Goal: Information Seeking & Learning: Learn about a topic

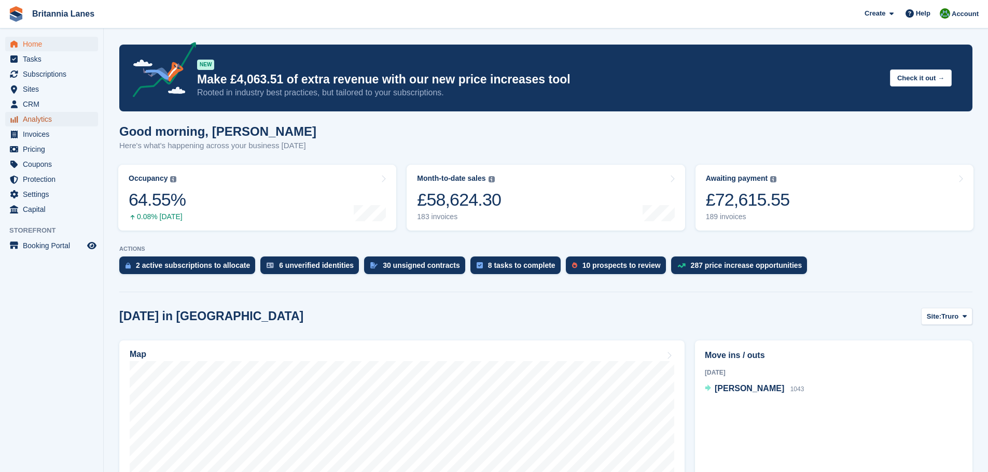
click at [47, 120] on span "Analytics" at bounding box center [54, 119] width 62 height 15
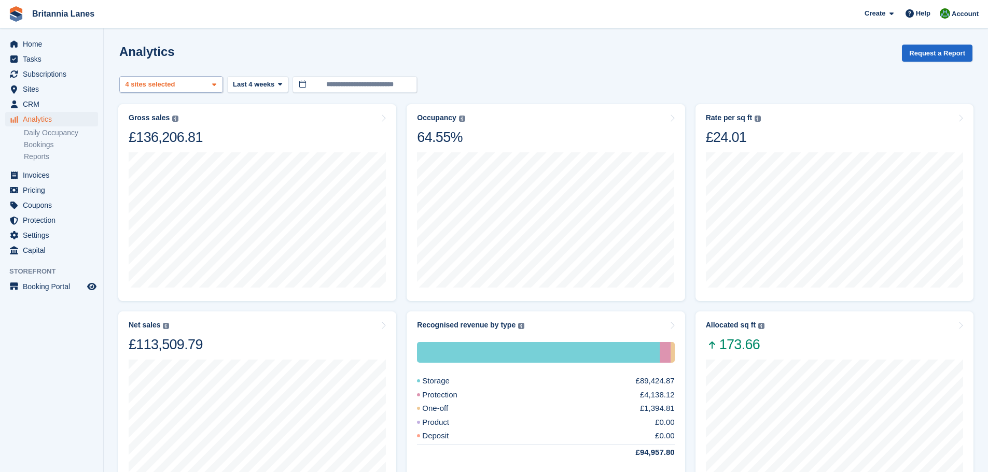
click at [167, 91] on div "Truro 2 sites selected 3 sites selected 4 sites selected" at bounding box center [171, 84] width 104 height 17
click at [270, 86] on span "Last 4 weeks" at bounding box center [253, 84] width 41 height 10
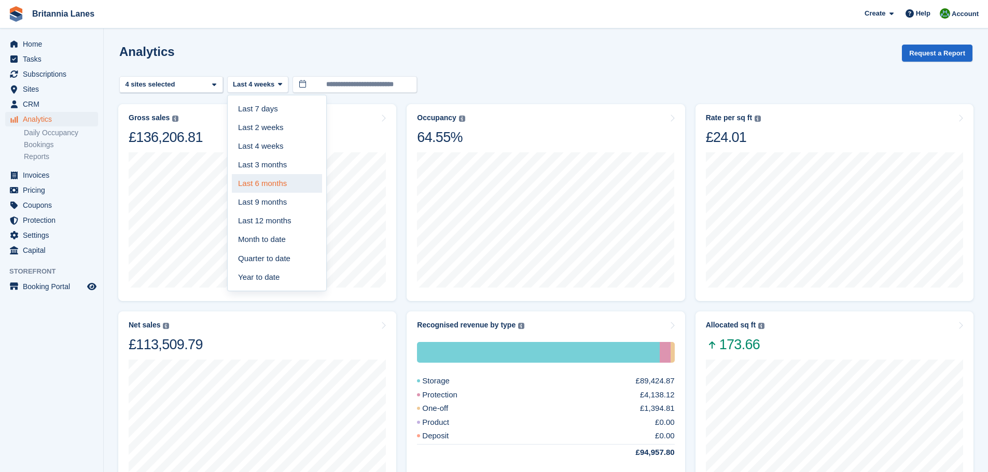
click at [272, 190] on link "Last 6 months" at bounding box center [277, 183] width 90 height 19
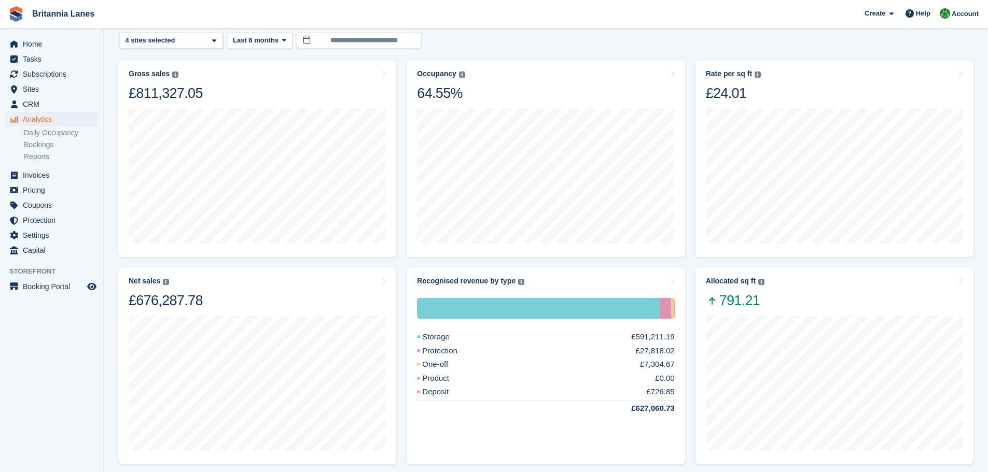
scroll to position [104, 0]
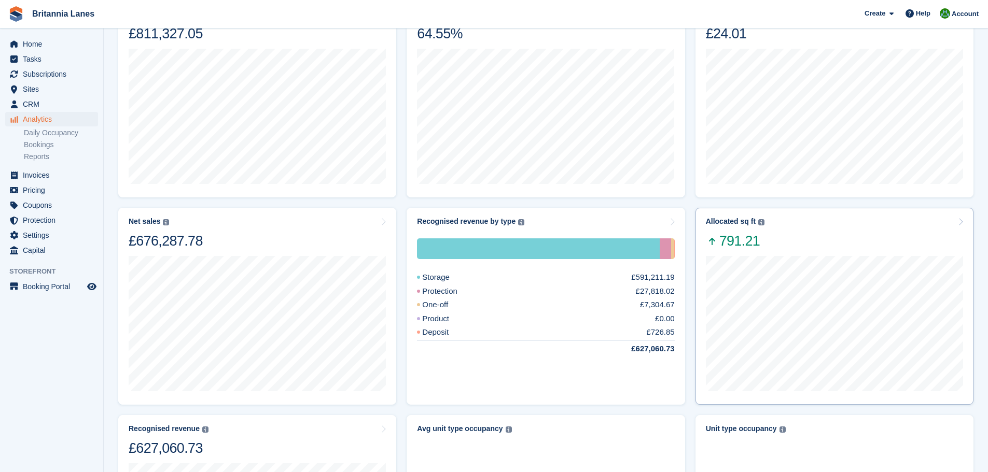
click at [770, 244] on div "Allocated sq ft The total change in allocated area from the beginning to the en…" at bounding box center [834, 233] width 257 height 33
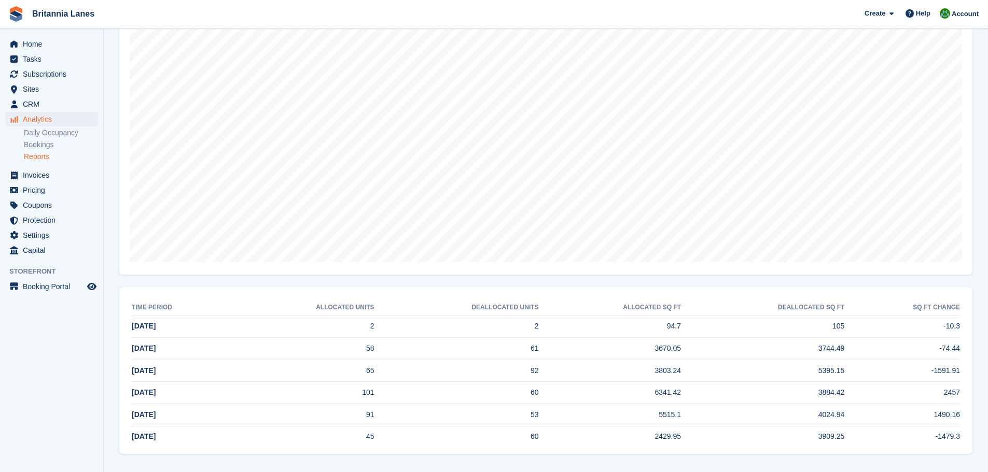
scroll to position [160, 0]
click at [59, 142] on link "Bookings" at bounding box center [61, 145] width 74 height 10
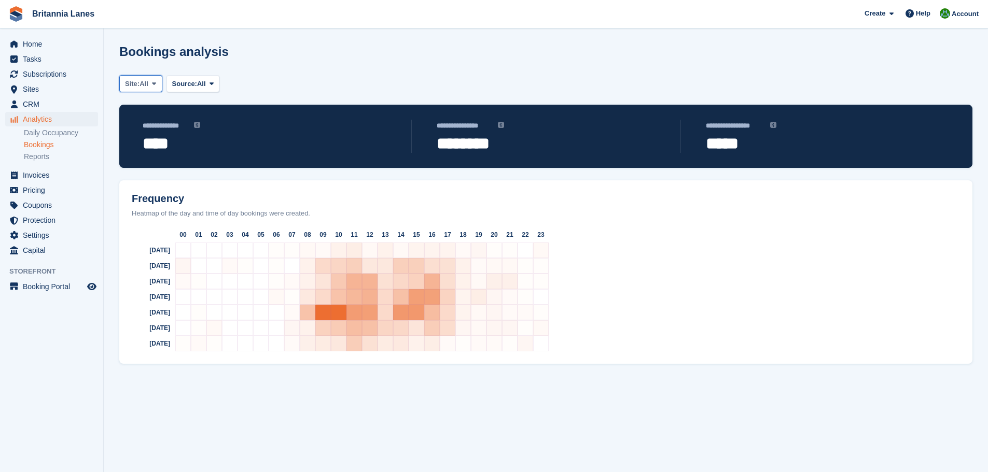
click at [144, 80] on span "All" at bounding box center [143, 84] width 9 height 10
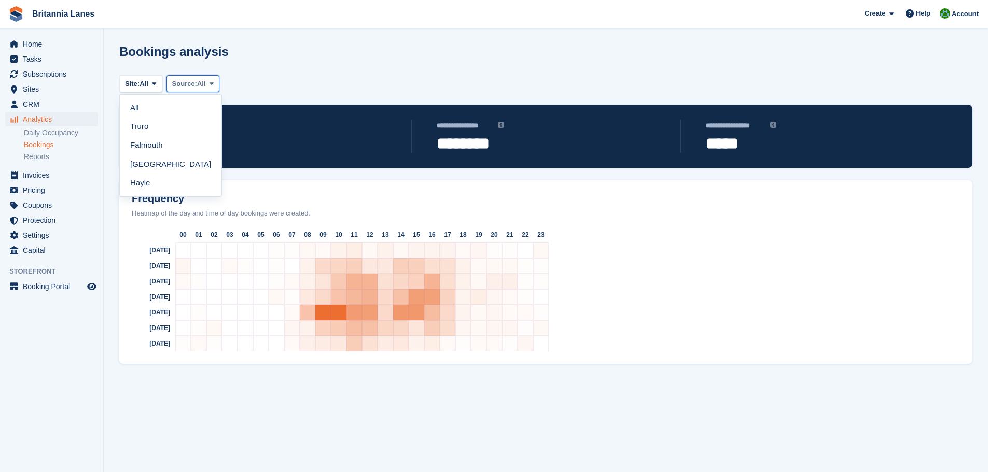
click at [188, 83] on span "Source:" at bounding box center [184, 84] width 25 height 10
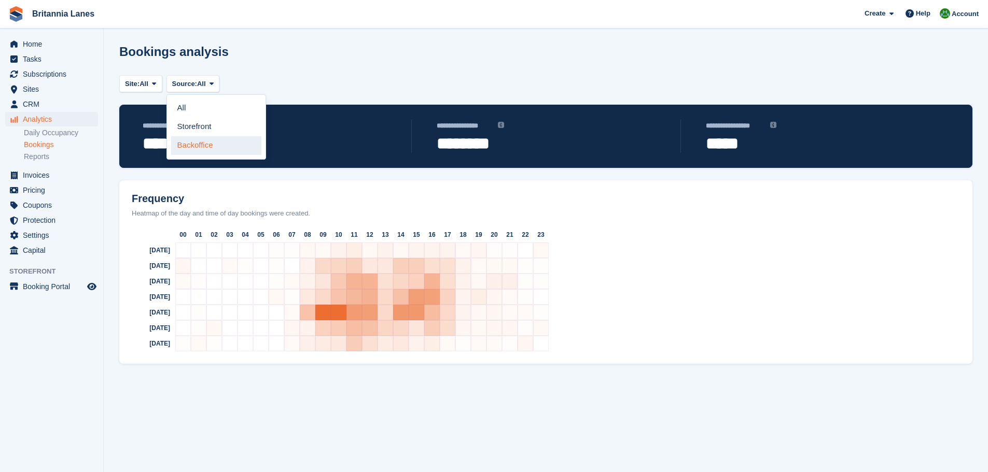
click at [201, 150] on link "Backoffice" at bounding box center [216, 145] width 90 height 19
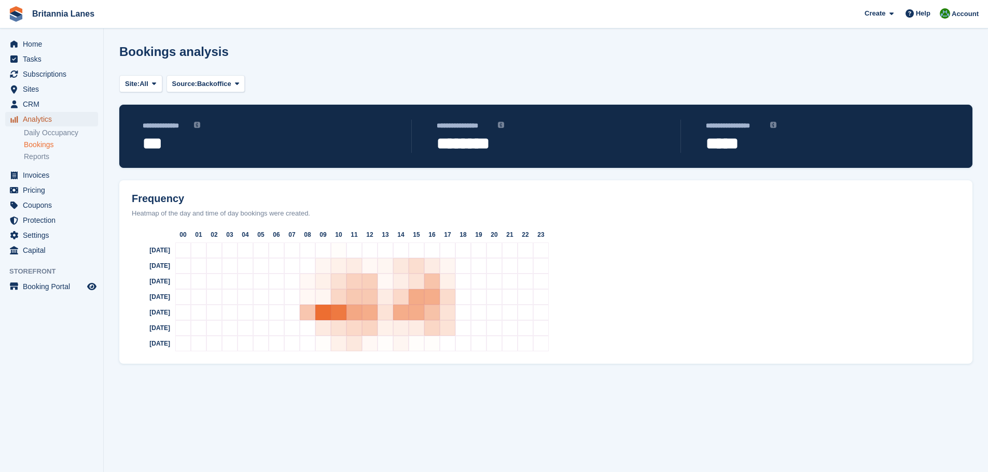
click at [48, 119] on span "Analytics" at bounding box center [54, 119] width 62 height 15
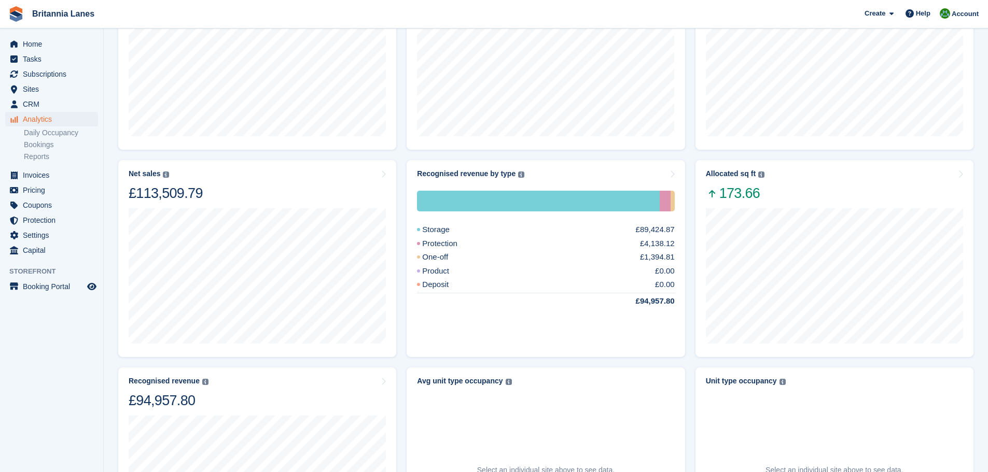
scroll to position [104, 0]
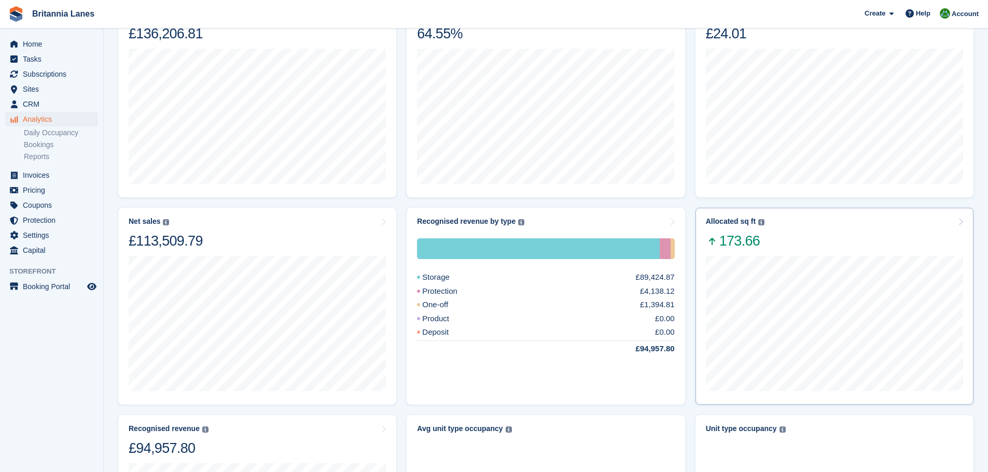
click at [802, 242] on div "Allocated sq ft The total change in allocated area from the beginning to the en…" at bounding box center [834, 233] width 257 height 33
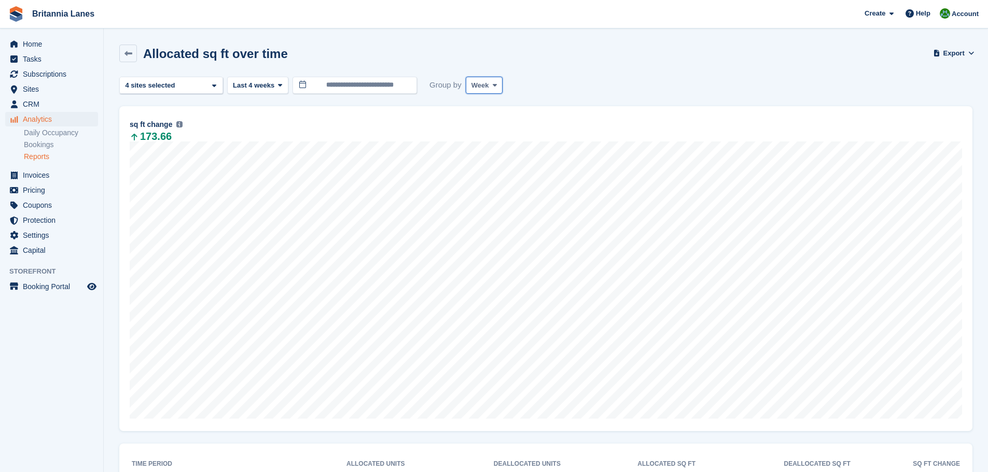
click at [493, 90] on button "Week" at bounding box center [484, 85] width 37 height 17
click at [498, 146] on link "Month" at bounding box center [515, 147] width 90 height 19
click at [134, 48] on link at bounding box center [128, 54] width 18 height 18
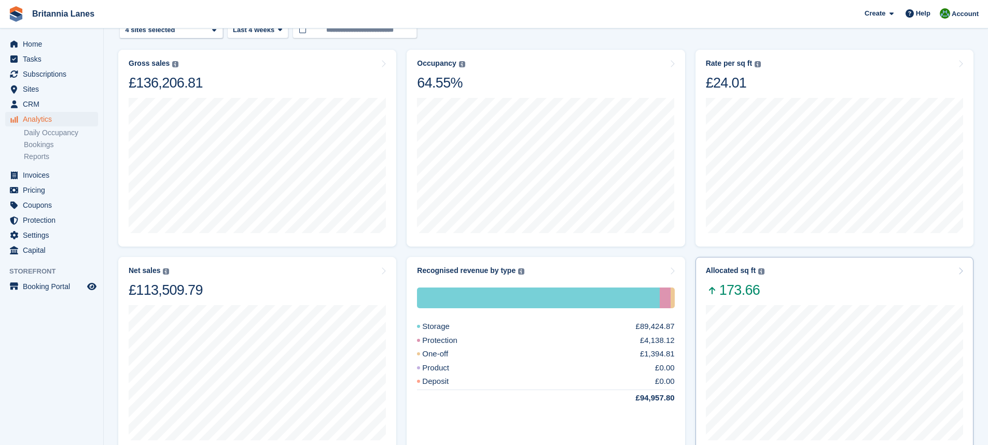
scroll to position [104, 0]
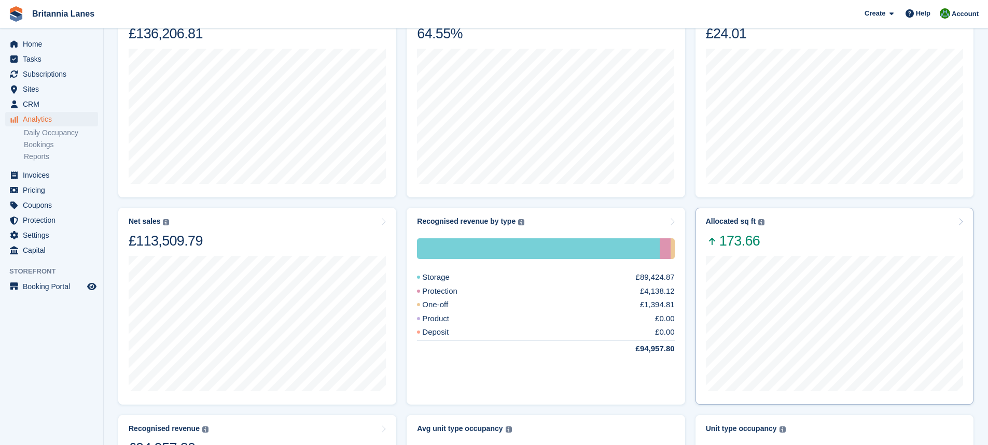
click at [815, 233] on div "Allocated sq ft The total change in allocated area from the beginning to the en…" at bounding box center [834, 233] width 257 height 33
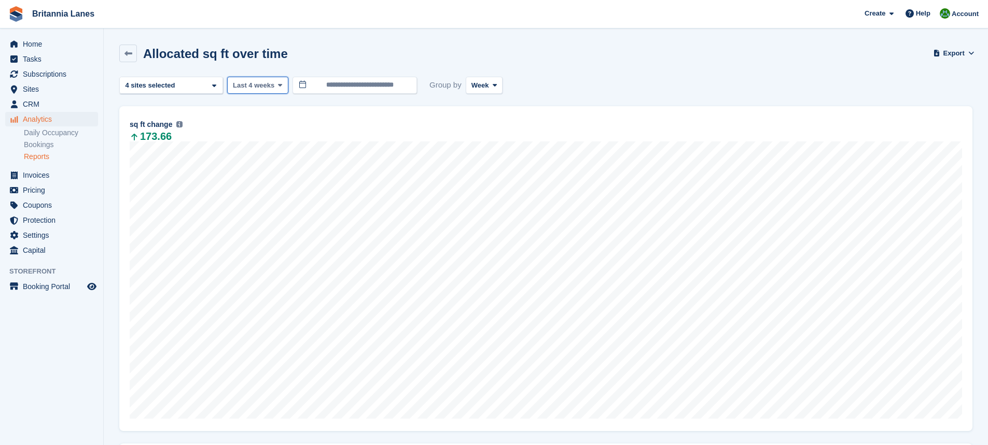
click at [267, 87] on span "Last 4 weeks" at bounding box center [253, 85] width 41 height 10
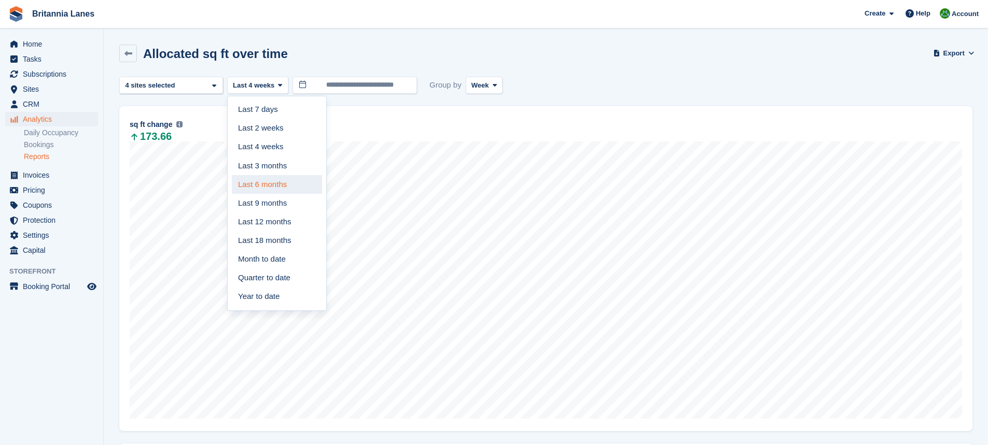
click at [270, 181] on link "Last 6 months" at bounding box center [277, 184] width 90 height 19
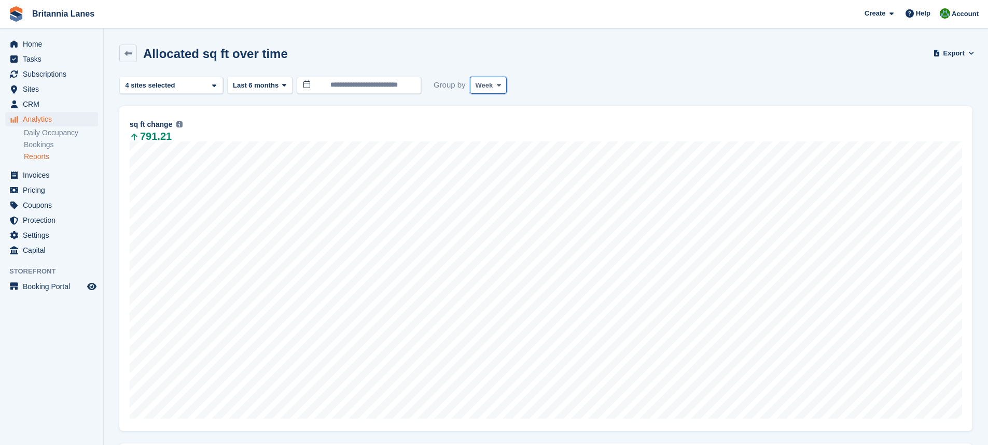
click at [483, 83] on span "Week" at bounding box center [484, 85] width 18 height 10
click at [504, 146] on link "Month" at bounding box center [519, 147] width 90 height 19
click at [132, 53] on icon at bounding box center [128, 54] width 8 height 8
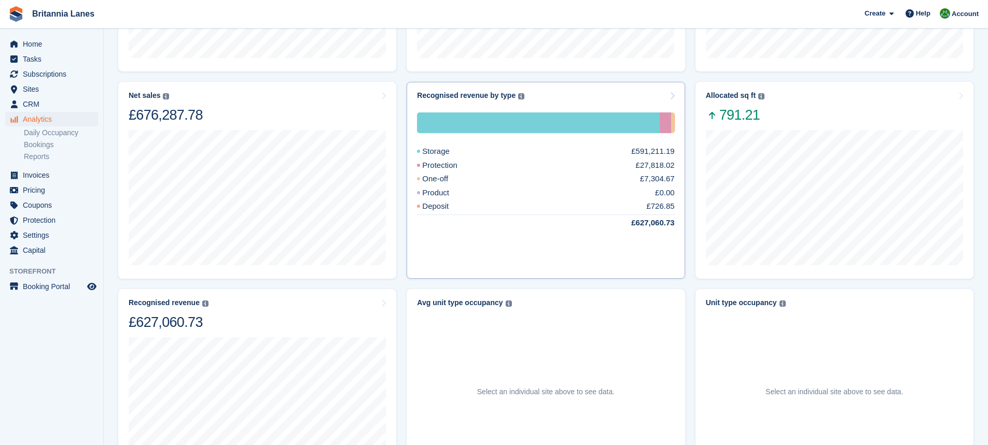
scroll to position [207, 0]
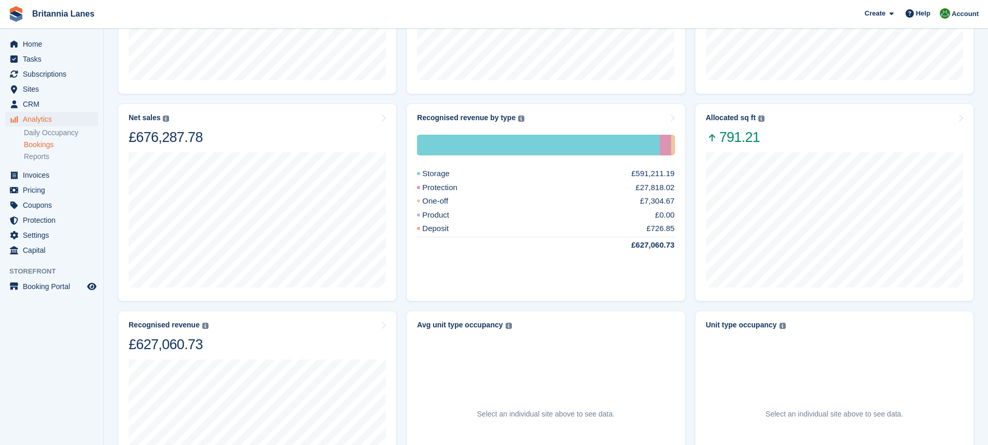
click at [43, 149] on link "Bookings" at bounding box center [61, 145] width 74 height 10
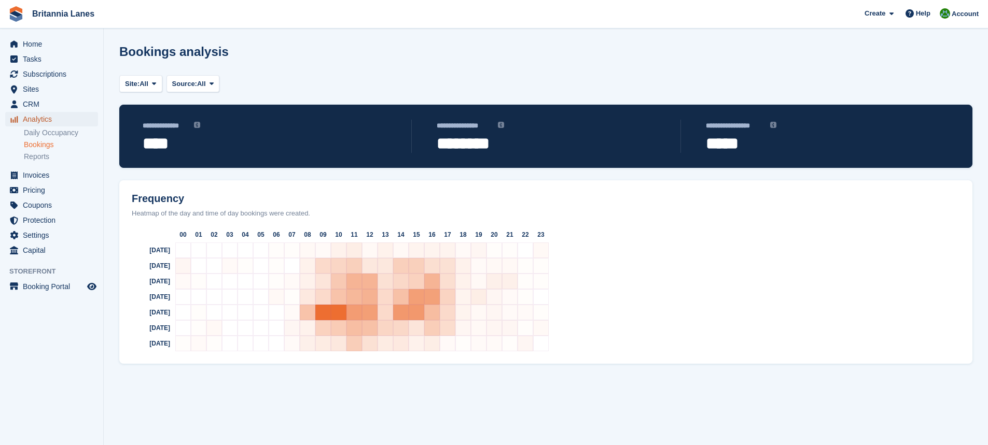
click at [45, 120] on span "Analytics" at bounding box center [54, 119] width 62 height 15
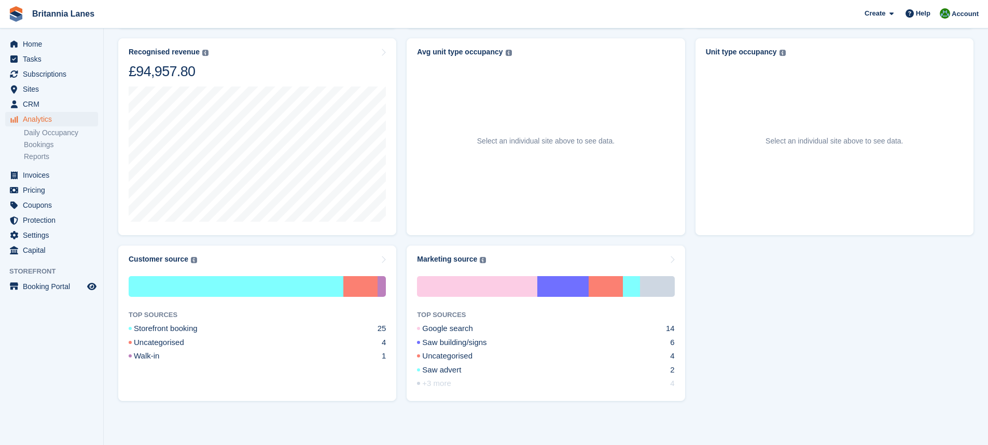
scroll to position [482, 0]
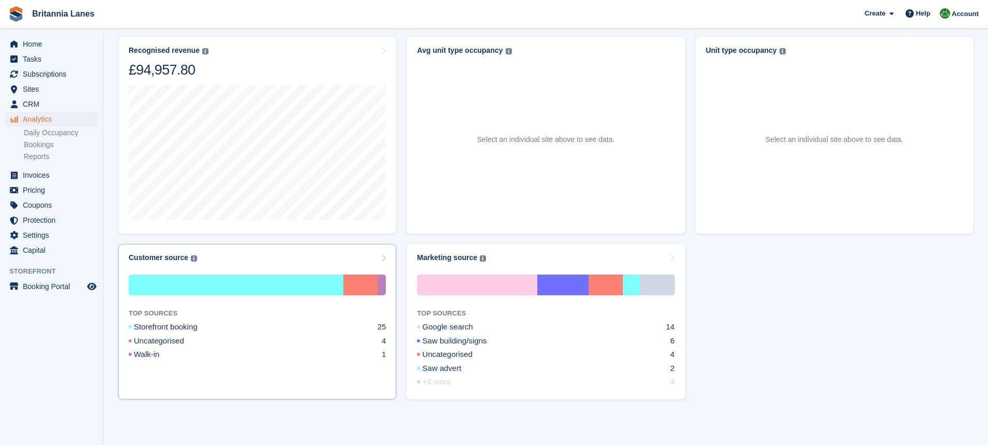
click at [324, 258] on div "Customer source The customer acquisition source of previous or current customer…" at bounding box center [257, 258] width 257 height 9
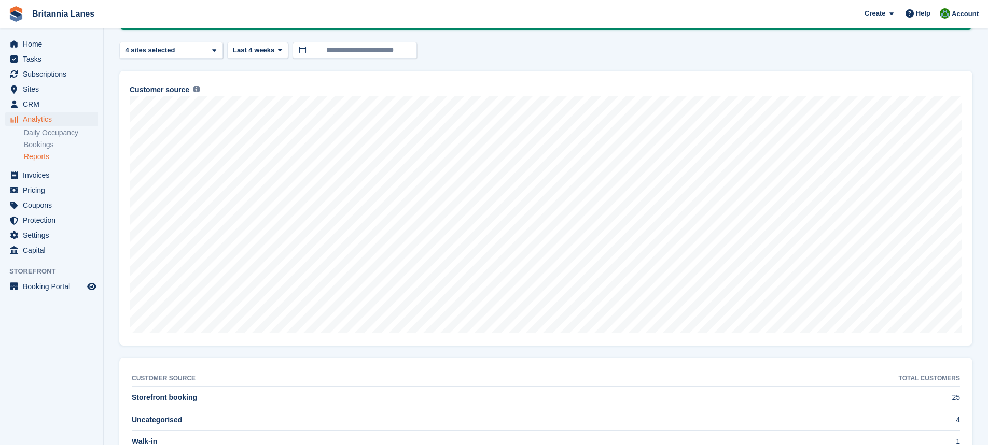
scroll to position [36, 0]
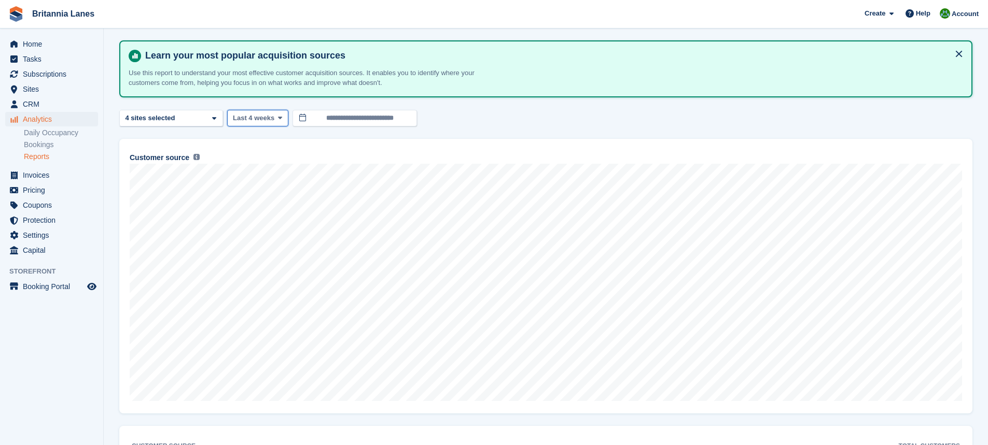
click at [248, 119] on span "Last 4 weeks" at bounding box center [253, 118] width 41 height 10
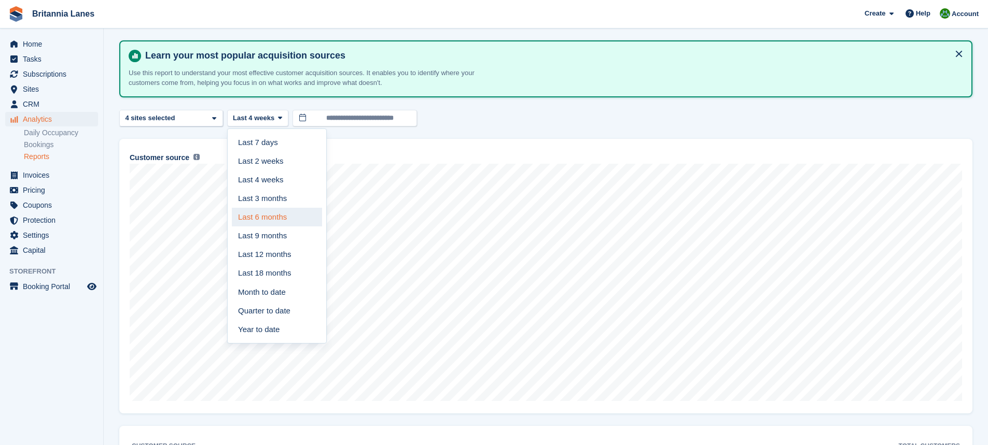
click at [274, 214] on link "Last 6 months" at bounding box center [277, 217] width 90 height 19
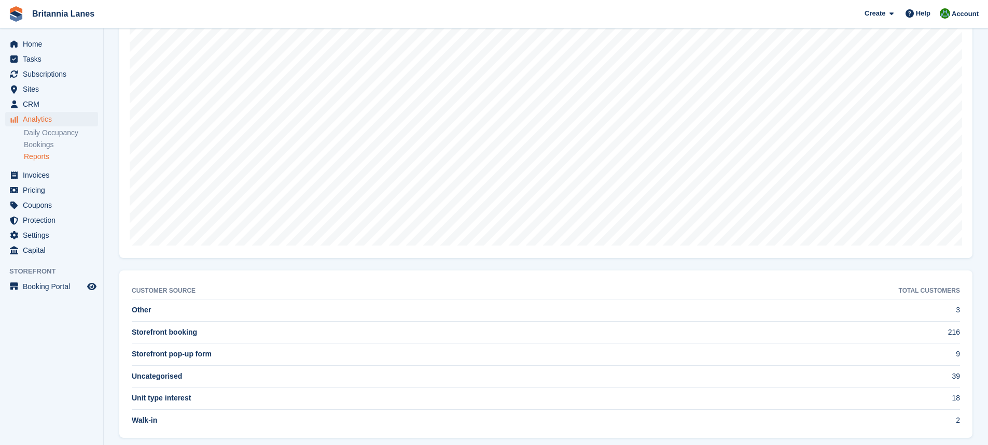
scroll to position [206, 0]
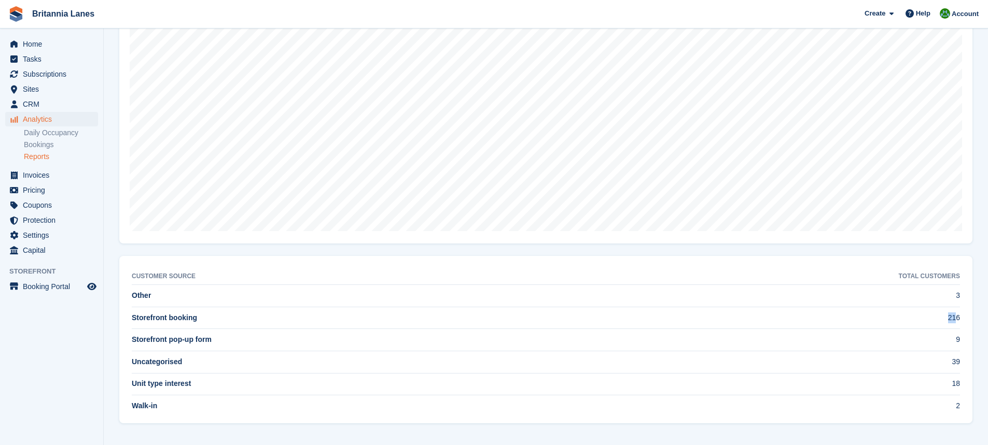
drag, startPoint x: 958, startPoint y: 318, endPoint x: 938, endPoint y: 317, distance: 19.7
click at [938, 317] on td "216" at bounding box center [780, 318] width 360 height 22
click at [955, 410] on td "2" at bounding box center [780, 407] width 360 height 22
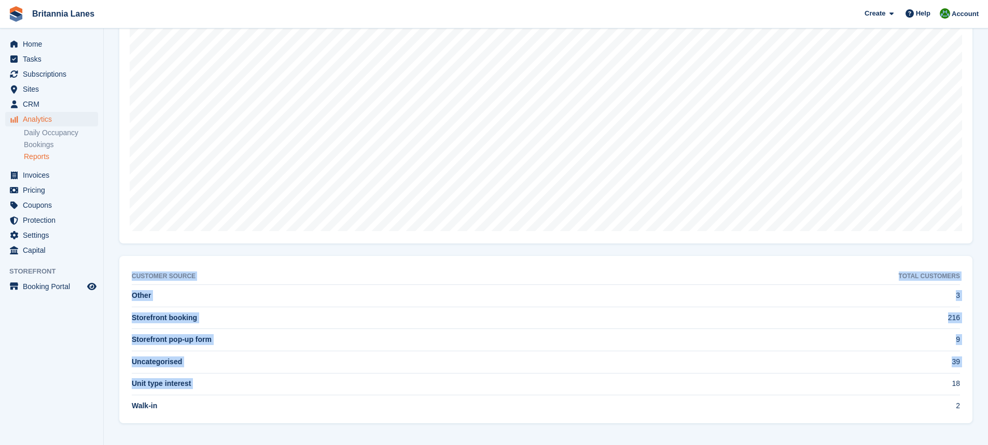
drag, startPoint x: 965, startPoint y: 388, endPoint x: 951, endPoint y: 389, distance: 14.6
click at [951, 389] on div "Customer source Total customers Other 3 Storefront booking 216 Storefront pop-u…" at bounding box center [545, 339] width 853 height 167
click at [931, 380] on td "18" at bounding box center [780, 384] width 360 height 22
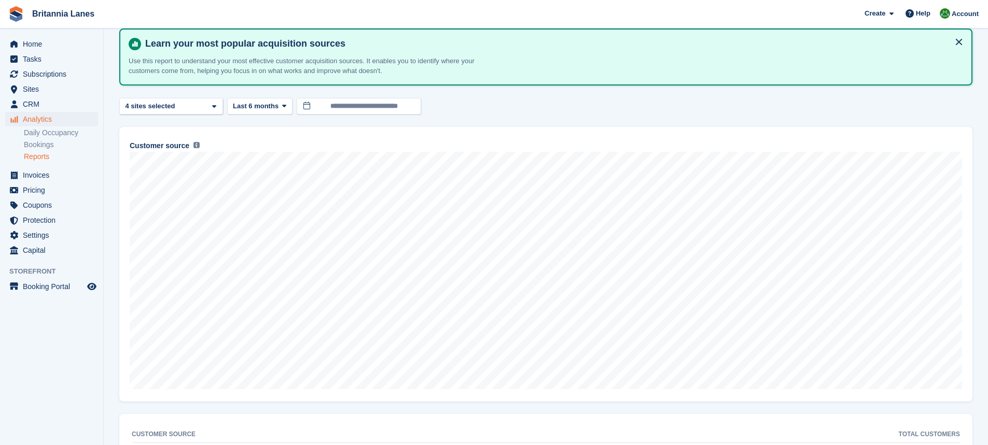
scroll to position [0, 0]
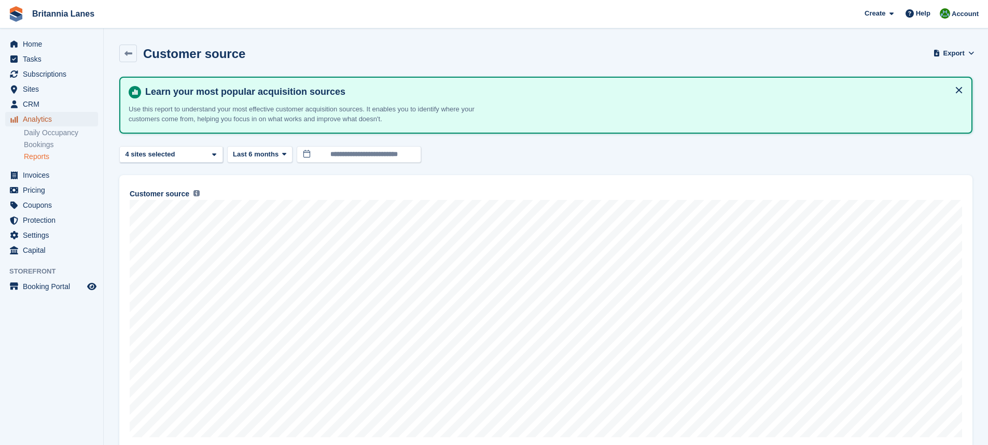
click at [44, 121] on span "Analytics" at bounding box center [54, 119] width 62 height 15
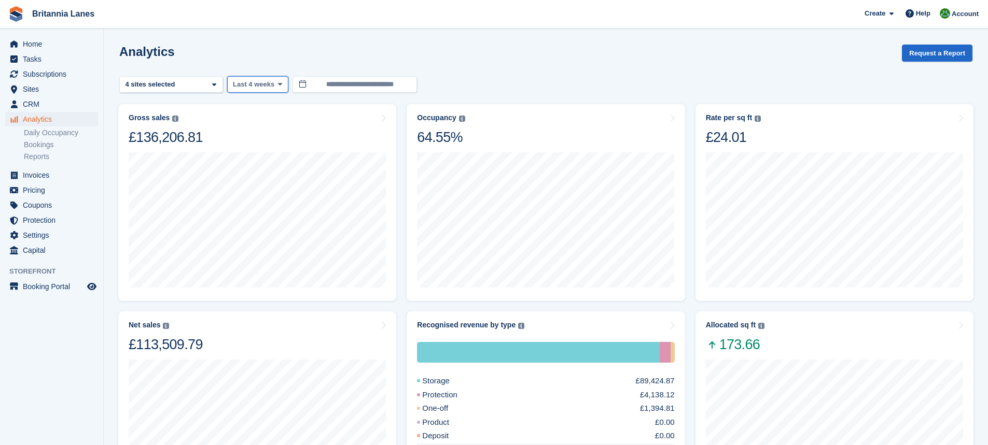
click at [242, 79] on button "Last 4 weeks" at bounding box center [257, 84] width 61 height 17
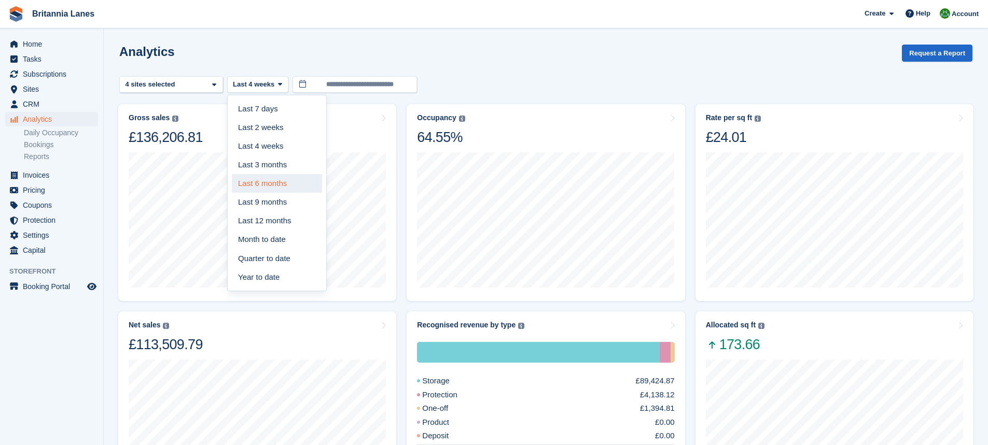
click at [253, 186] on link "Last 6 months" at bounding box center [277, 183] width 90 height 19
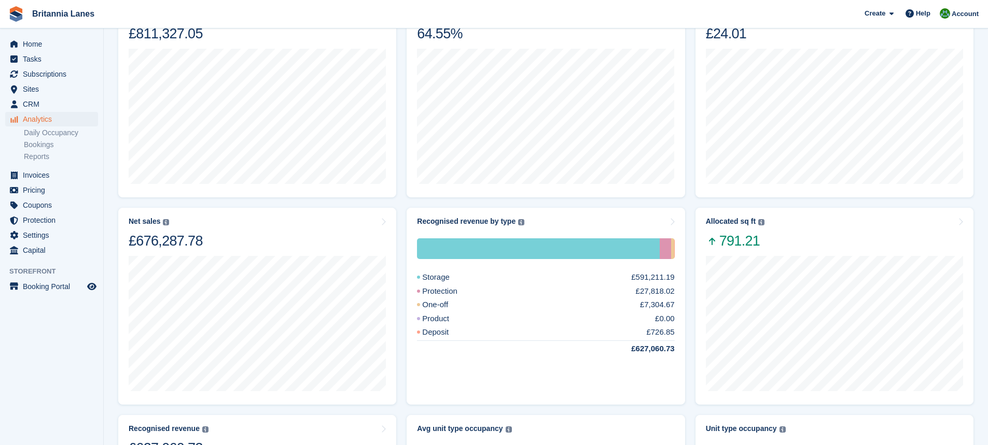
scroll to position [156, 0]
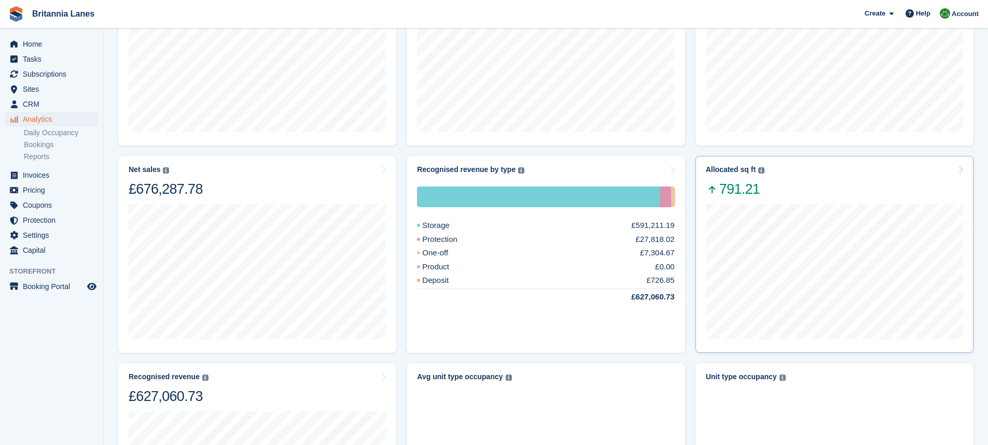
click at [739, 198] on div at bounding box center [834, 271] width 257 height 146
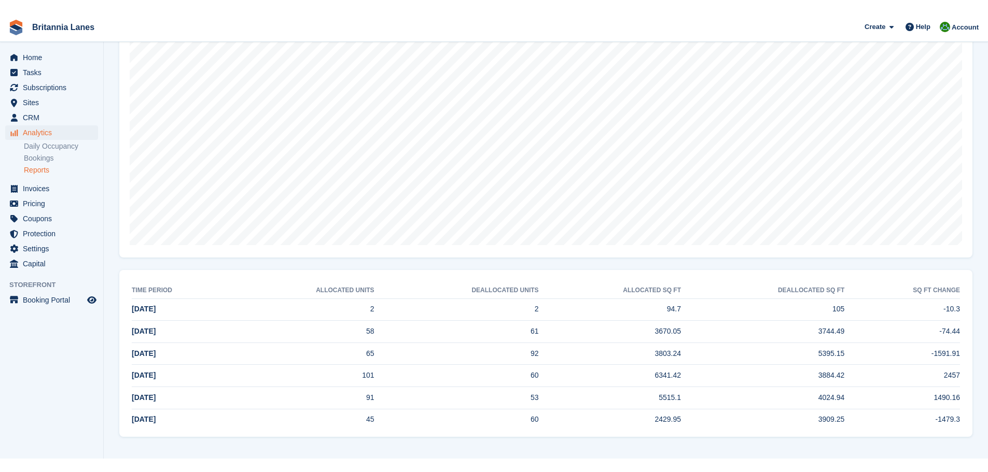
scroll to position [160, 0]
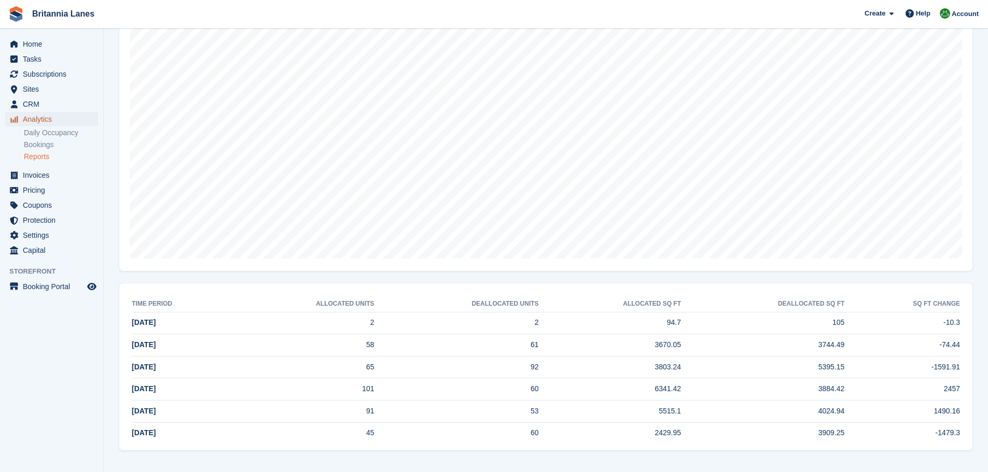
click at [52, 122] on span "Analytics" at bounding box center [54, 119] width 62 height 15
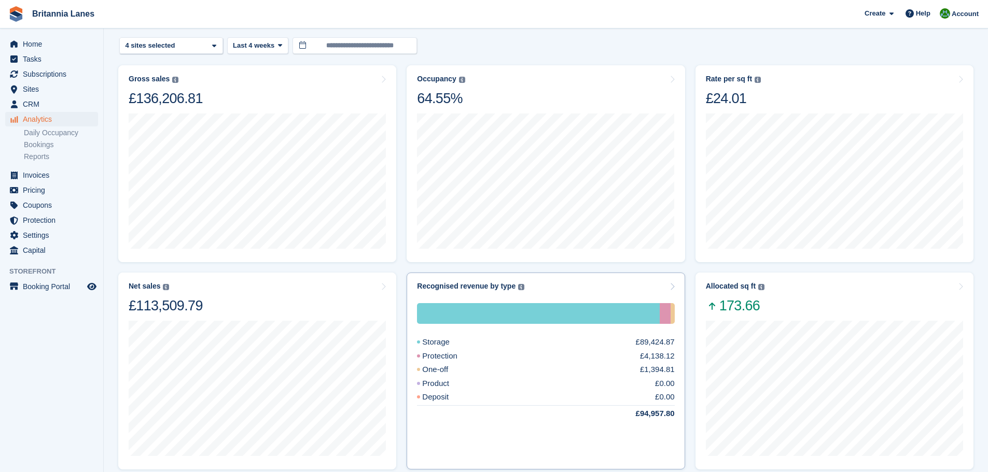
scroll to position [104, 0]
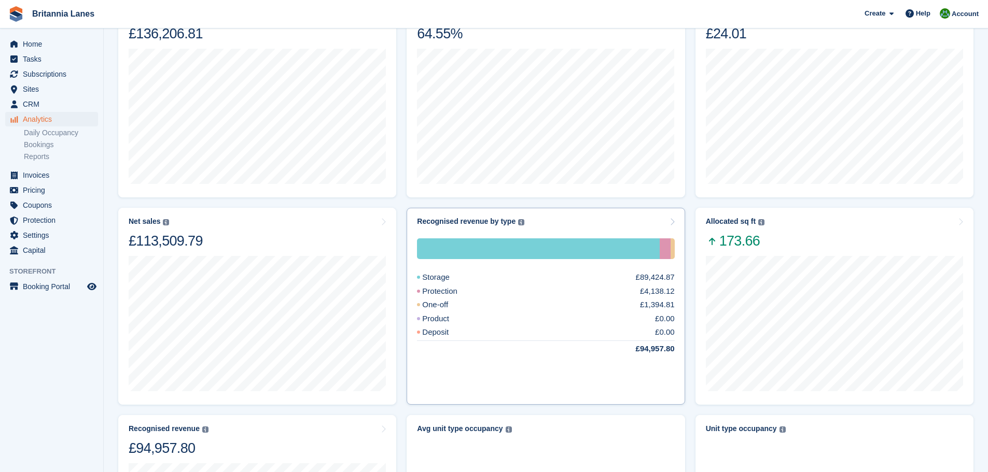
click at [612, 231] on div "Storage £89,424.87 Protection £4,138.12 One-off £1,394.81 Product £0.00 Deposit…" at bounding box center [545, 311] width 257 height 170
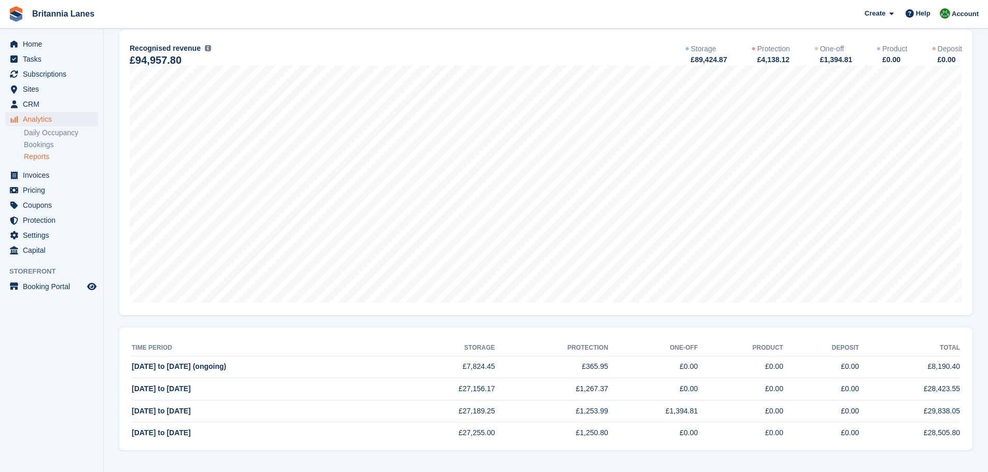
scroll to position [52, 0]
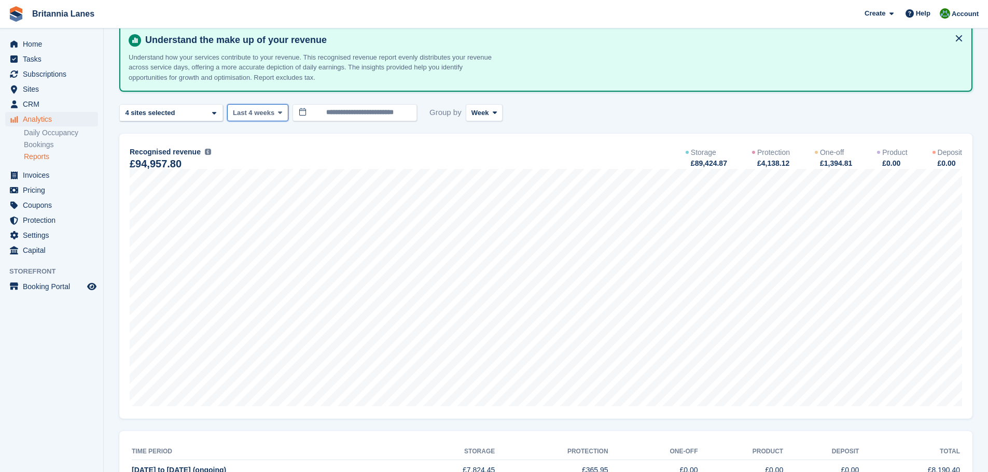
click at [261, 112] on span "Last 4 weeks" at bounding box center [253, 113] width 41 height 10
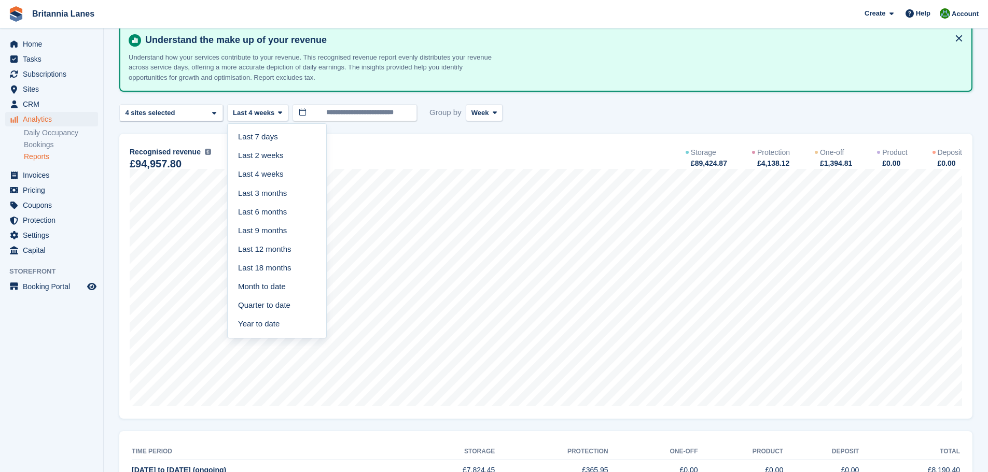
click at [285, 193] on link "Last 3 months" at bounding box center [277, 193] width 90 height 19
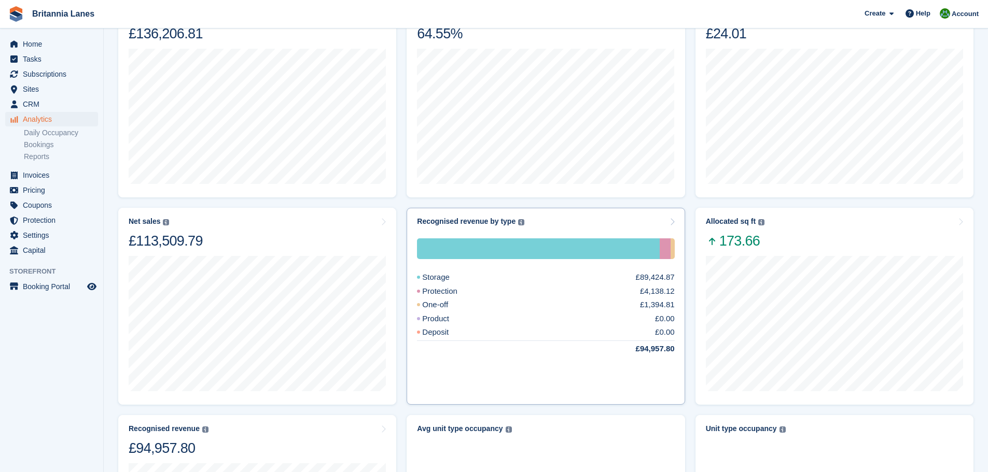
scroll to position [104, 0]
click at [802, 261] on div "[DATE] to [DATE] Allocated 1,242.1 Deallocated -825.65 Change 416.45" at bounding box center [834, 323] width 257 height 146
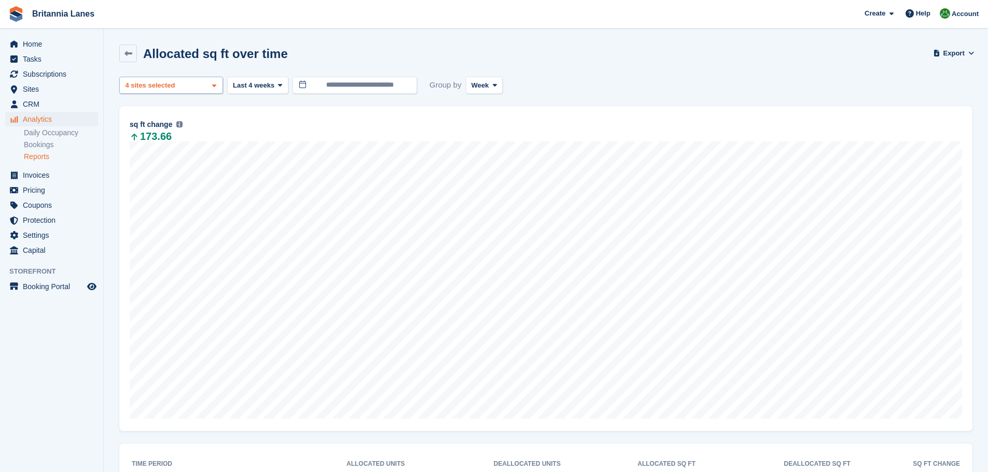
click at [172, 89] on div "4 sites selected" at bounding box center [150, 85] width 55 height 10
click at [265, 89] on span "Last 4 weeks" at bounding box center [253, 85] width 41 height 10
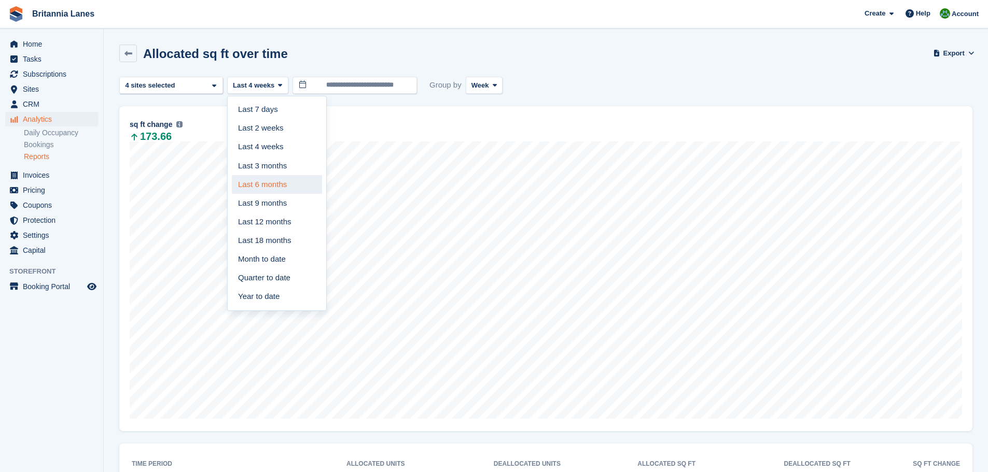
click at [280, 182] on link "Last 6 months" at bounding box center [277, 184] width 90 height 19
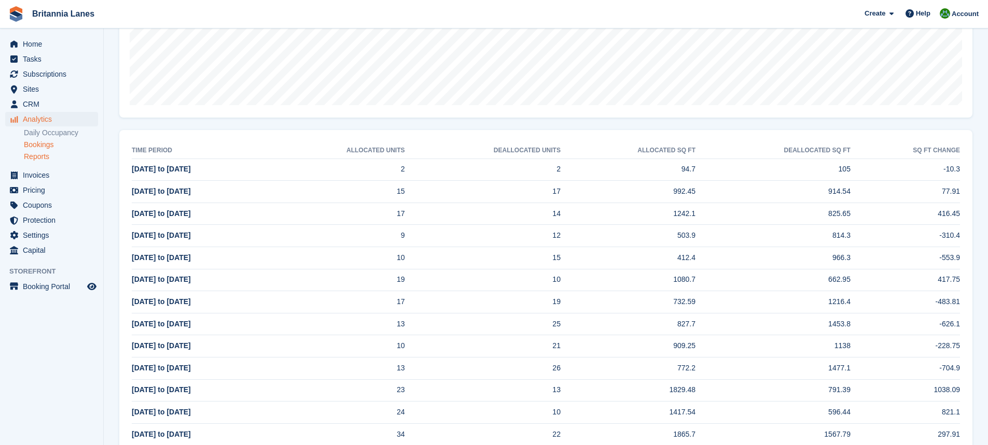
scroll to position [311, 0]
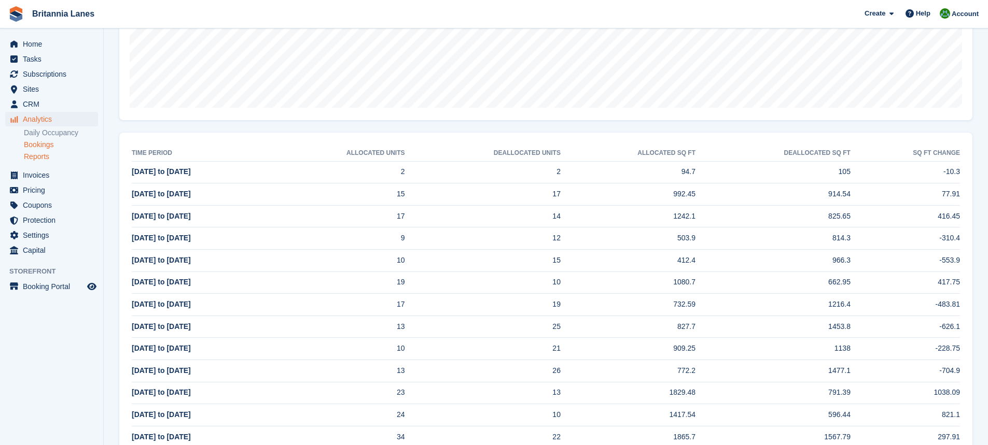
click at [47, 150] on li "Bookings" at bounding box center [63, 144] width 79 height 11
click at [52, 147] on link "Bookings" at bounding box center [61, 145] width 74 height 10
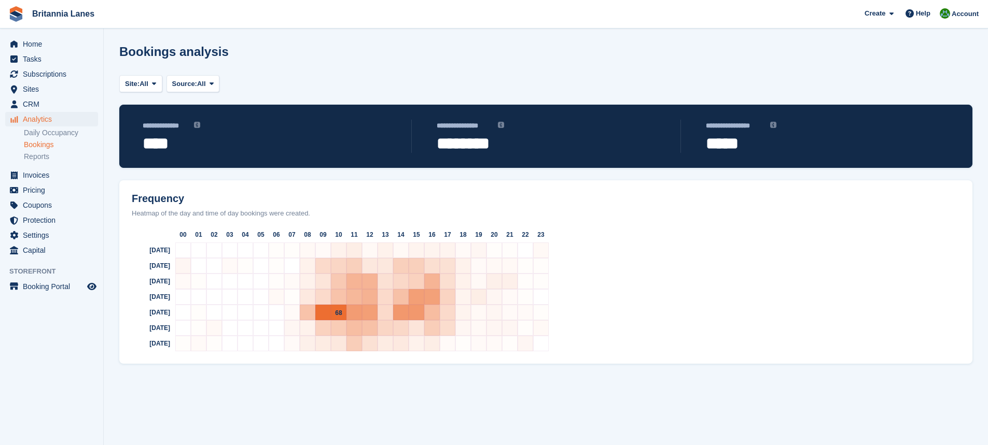
click at [333, 313] on div "68" at bounding box center [339, 313] width 16 height 16
click at [368, 313] on span "45" at bounding box center [369, 313] width 7 height 7
click at [37, 122] on span "Analytics" at bounding box center [54, 119] width 62 height 15
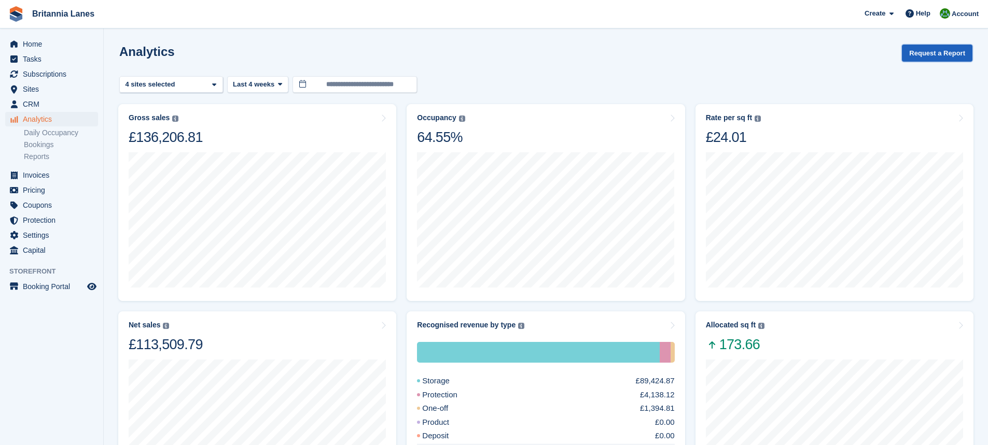
click at [917, 48] on button "Request a Report" at bounding box center [937, 53] width 71 height 17
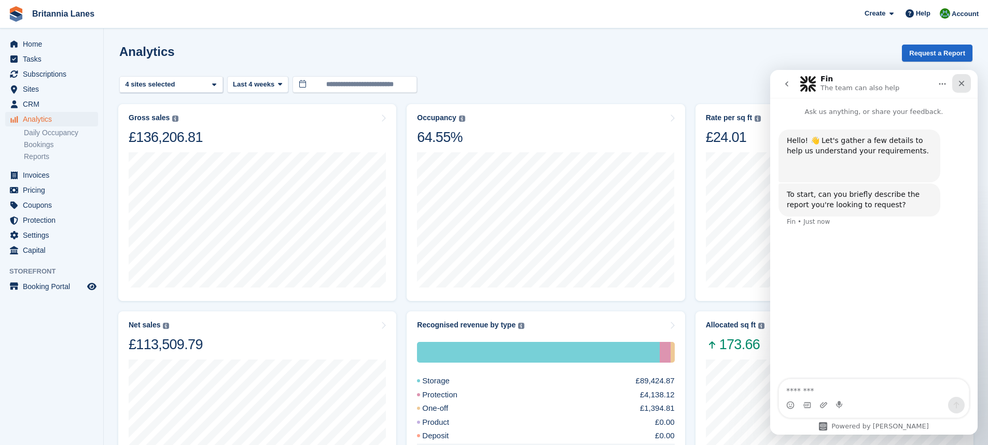
click at [956, 83] on div "Close" at bounding box center [961, 83] width 19 height 19
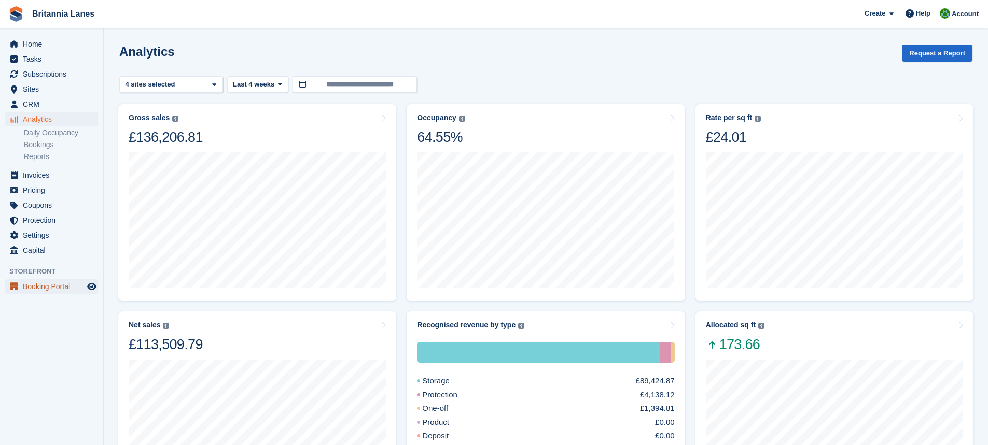
click at [48, 288] on span "Booking Portal" at bounding box center [54, 286] width 62 height 15
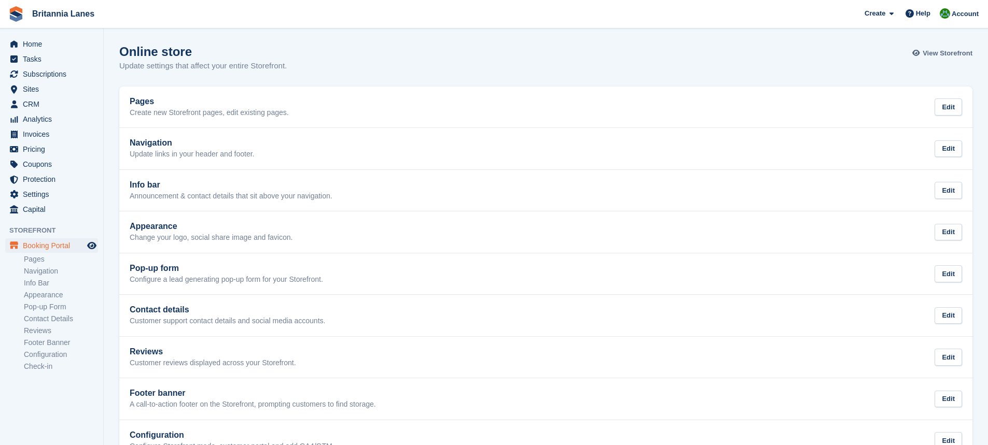
click at [927, 59] on link "View Storefront" at bounding box center [944, 53] width 58 height 17
